Goal: Information Seeking & Learning: Understand process/instructions

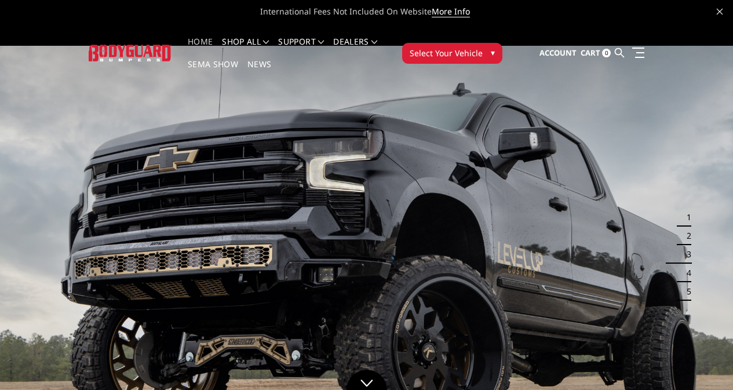
click at [502, 43] on button "Select Your Vehicle ▾" at bounding box center [452, 53] width 100 height 21
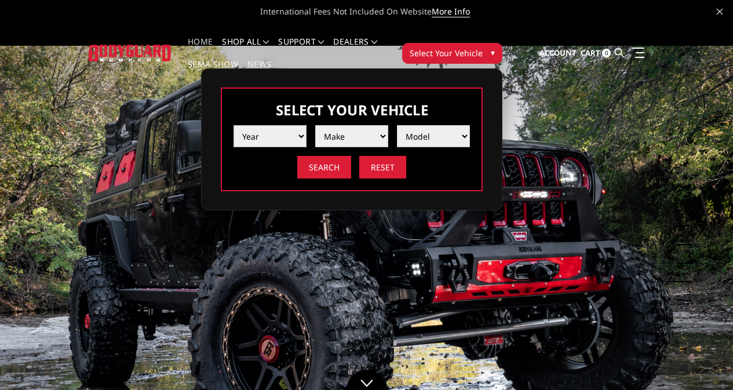
click at [306, 130] on select "Year 2025 2024 2023 2022 2021 2020 2019 2018 2017 2016 2015 2014 2013 2012 2011…" at bounding box center [269, 136] width 73 height 22
select select "yr_2024"
click at [306, 125] on select "Year 2025 2024 2023 2022 2021 2020 2019 2018 2017 2016 2015 2014 2013 2012 2011…" at bounding box center [269, 136] width 73 height 22
click at [388, 125] on select "Make Chevrolet Ford GMC Ram Toyota" at bounding box center [351, 136] width 73 height 22
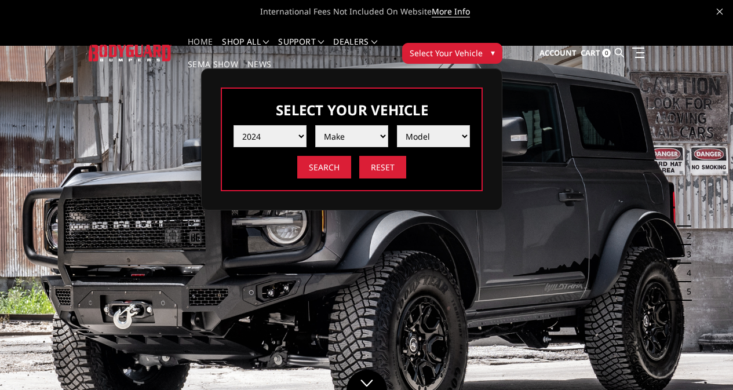
select select "mk_chevrolet"
click at [388, 125] on select "Make Chevrolet Ford GMC Ram Toyota" at bounding box center [351, 136] width 73 height 22
click at [470, 125] on select "Model Silverado 1500 Silverado 2500 / 3500 Silverado 4500 / 5500 / 6500" at bounding box center [433, 136] width 73 height 22
select select "md_silverado-2500-3500"
click at [470, 125] on select "Model Silverado 1500 Silverado 2500 / 3500 Silverado 4500 / 5500 / 6500" at bounding box center [433, 136] width 73 height 22
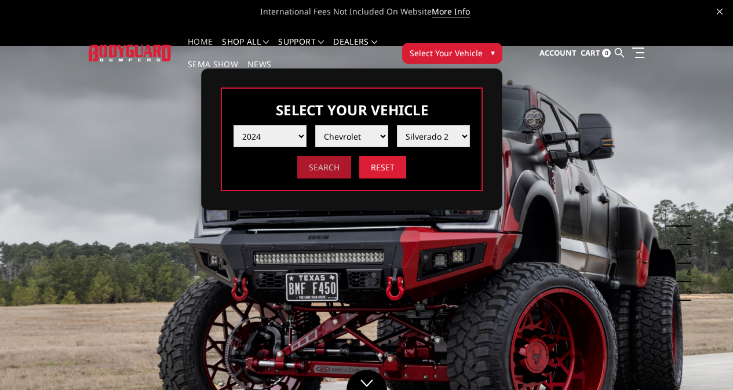
click at [351, 163] on input "Search" at bounding box center [324, 167] width 54 height 23
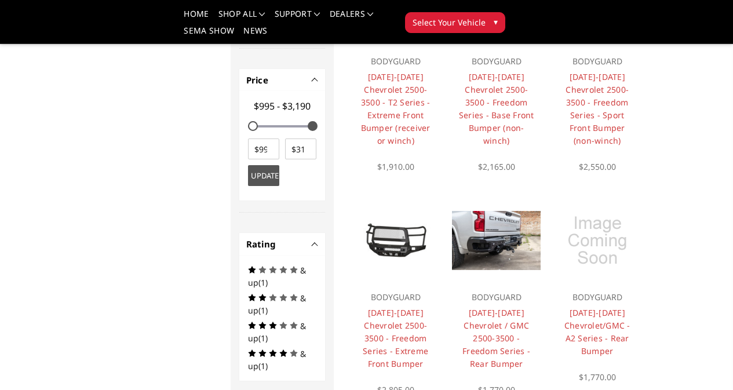
scroll to position [730, 0]
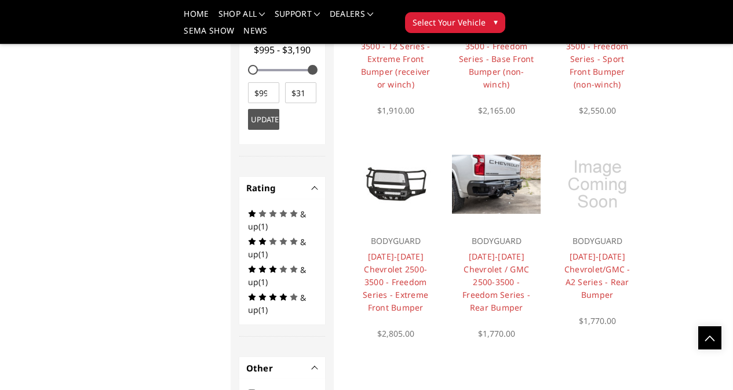
click at [0, 0] on link "Choose Options" at bounding box center [0, 0] width 0 height 0
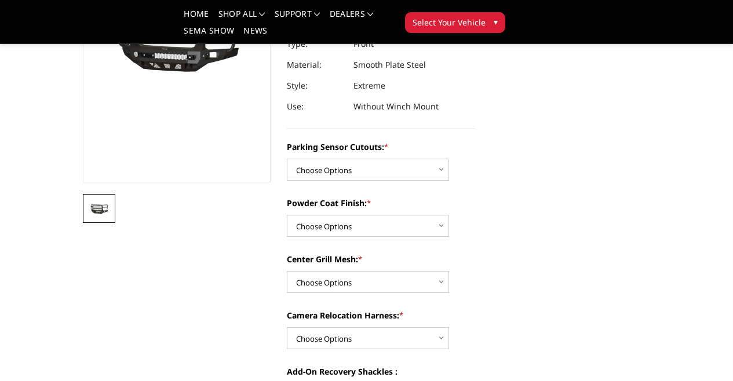
scroll to position [174, 0]
click at [397, 159] on select "Choose Options No - Without Parking Sensor Cutouts Yes - With Parking Sensor Cu…" at bounding box center [368, 170] width 162 height 22
select select "2978"
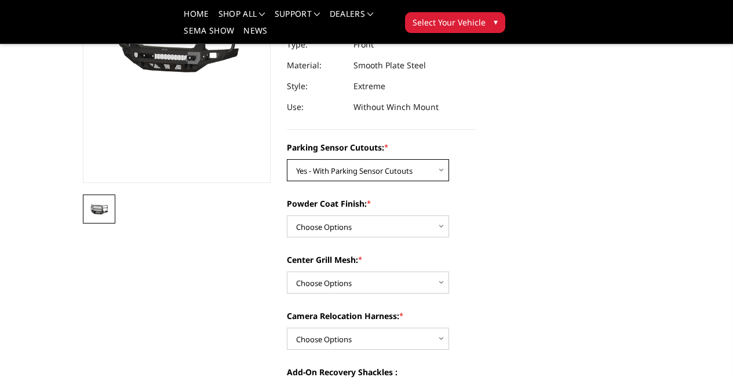
click at [287, 159] on select "Choose Options No - Without Parking Sensor Cutouts Yes - With Parking Sensor Cu…" at bounding box center [368, 170] width 162 height 22
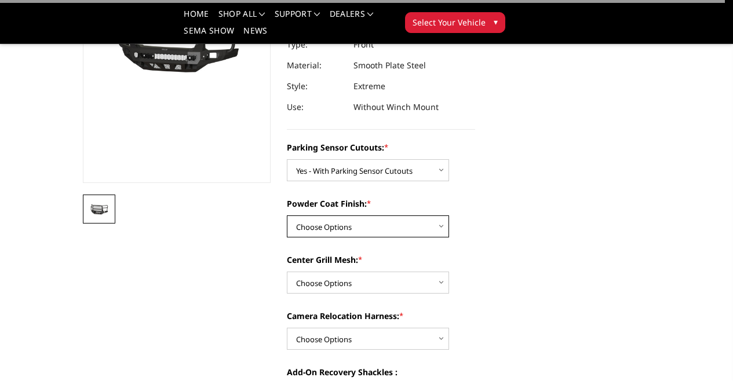
click at [407, 215] on select "Choose Options Bare Metal Texture Black Powder Coat" at bounding box center [368, 226] width 162 height 22
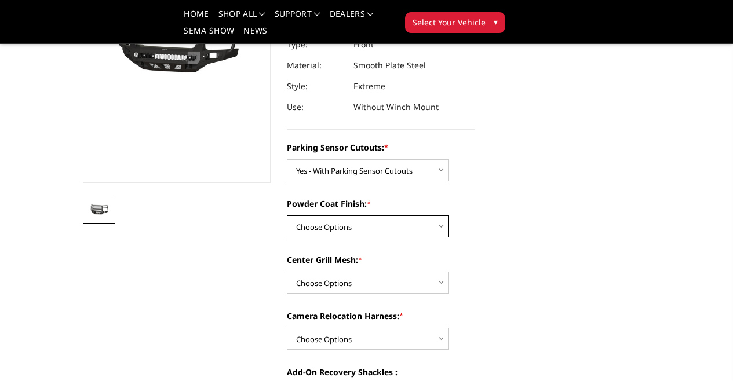
select select "2980"
click at [287, 215] on select "Choose Options Bare Metal Texture Black Powder Coat" at bounding box center [368, 226] width 162 height 22
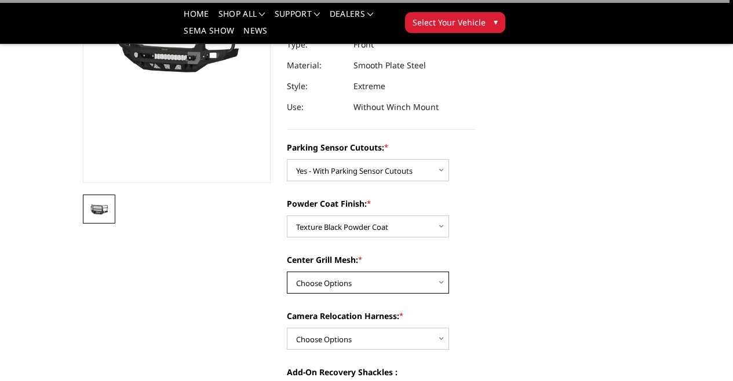
click at [379, 273] on select "Choose Options WITH Expanded Metal in Center Grill WITHOUT Expanded Metal in Ce…" at bounding box center [368, 283] width 162 height 22
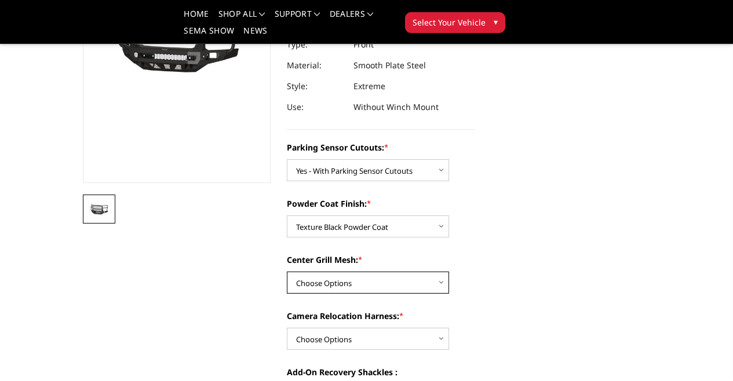
select select "2981"
click at [287, 272] on select "Choose Options WITH Expanded Metal in Center Grill WITHOUT Expanded Metal in Ce…" at bounding box center [368, 283] width 162 height 22
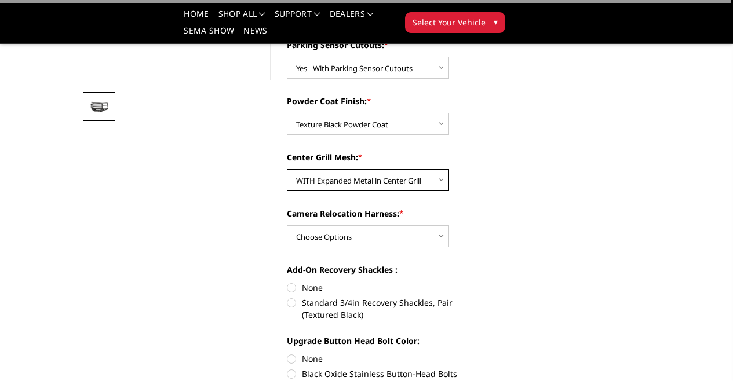
scroll to position [290, 0]
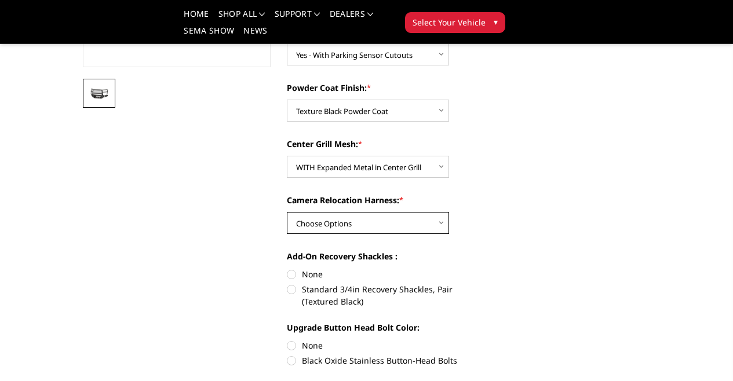
click at [372, 212] on select "Choose Options WITH Camera Relocation Harness WITHOUT Camera Relocation Harness" at bounding box center [368, 223] width 162 height 22
select select "2983"
click at [287, 212] on select "Choose Options WITH Camera Relocation Harness WITHOUT Camera Relocation Harness" at bounding box center [368, 223] width 162 height 22
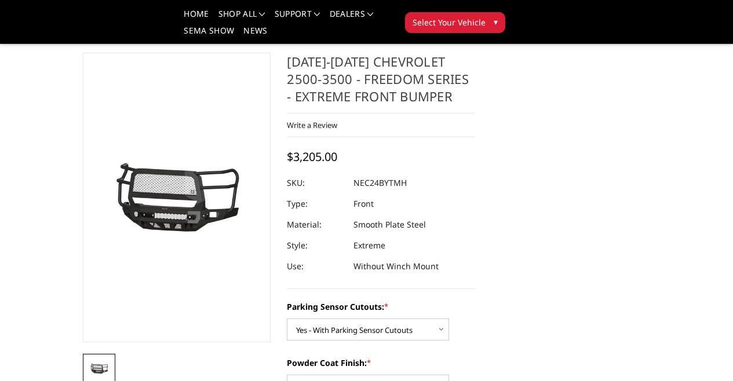
scroll to position [0, 0]
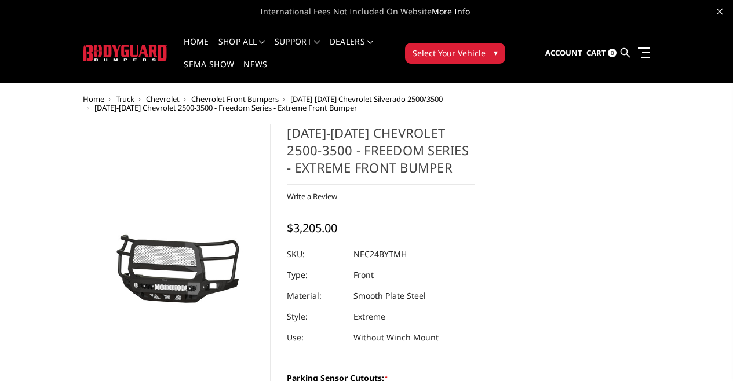
click at [505, 43] on button "Select Your Vehicle ▾" at bounding box center [455, 53] width 100 height 21
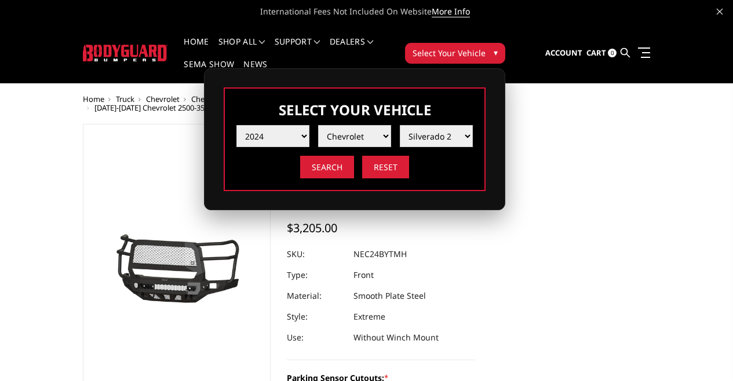
click at [505, 43] on button "Select Your Vehicle ▾" at bounding box center [455, 53] width 100 height 21
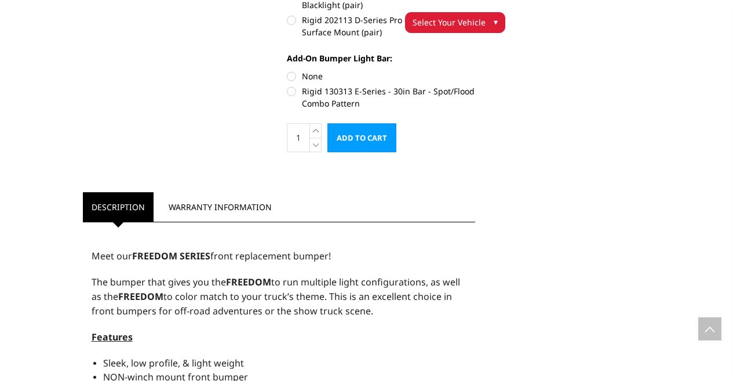
scroll to position [753, 0]
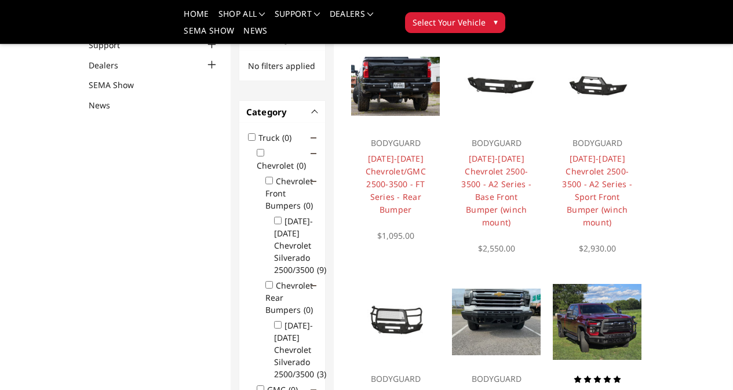
scroll to position [116, 0]
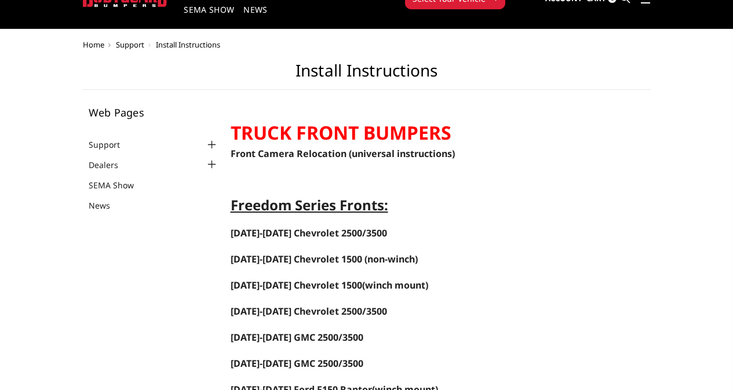
scroll to position [116, 0]
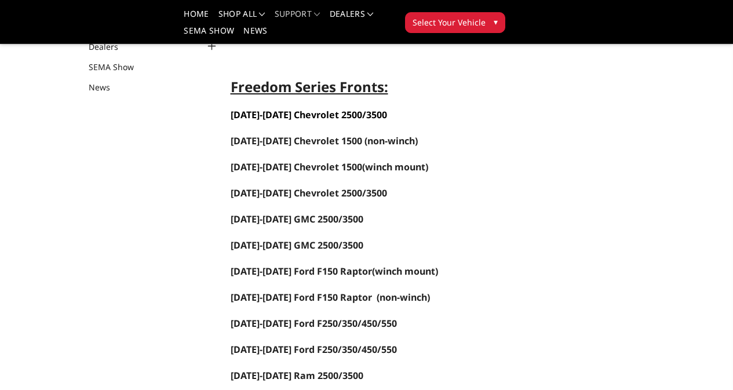
click at [231, 116] on span "[DATE]-[DATE] Chevrolet 2500/3500" at bounding box center [309, 114] width 156 height 13
